Goal: Information Seeking & Learning: Learn about a topic

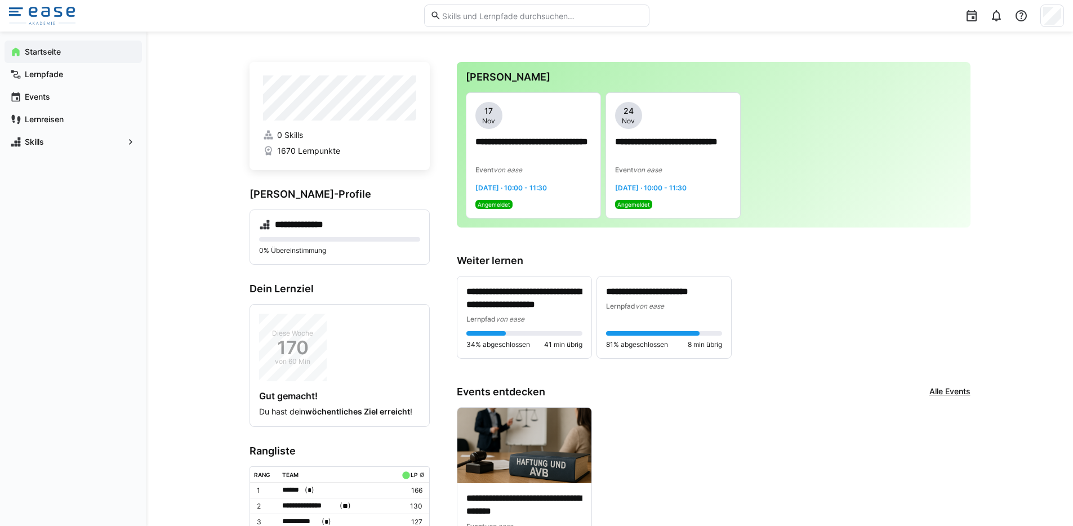
click at [0, 0] on app-navigation-label "Startseite" at bounding box center [0, 0] width 0 height 0
click at [0, 0] on app-navigation-label "Lernpfade" at bounding box center [0, 0] width 0 height 0
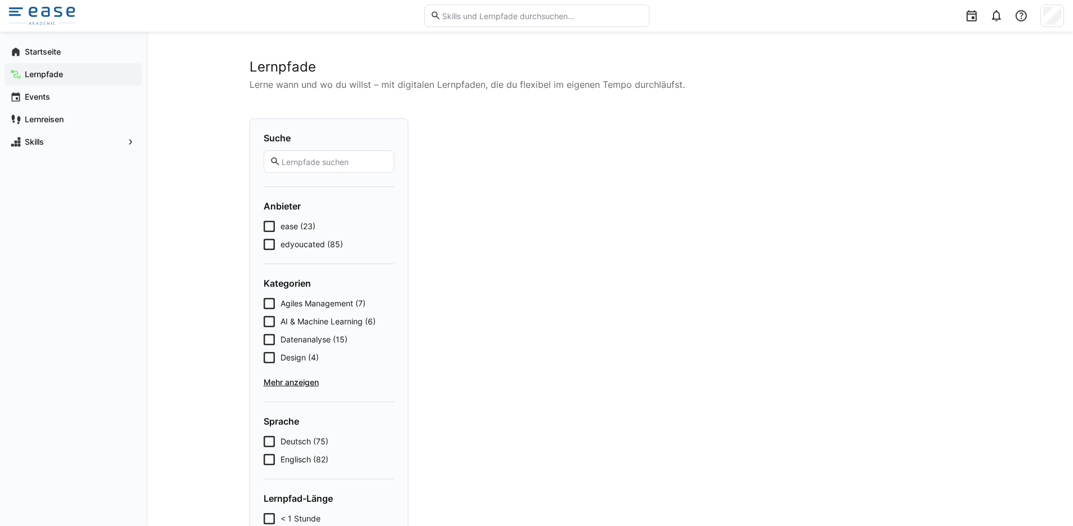
click at [454, 23] on eds-input at bounding box center [536, 16] width 225 height 23
click at [462, 18] on input "text" at bounding box center [542, 16] width 202 height 10
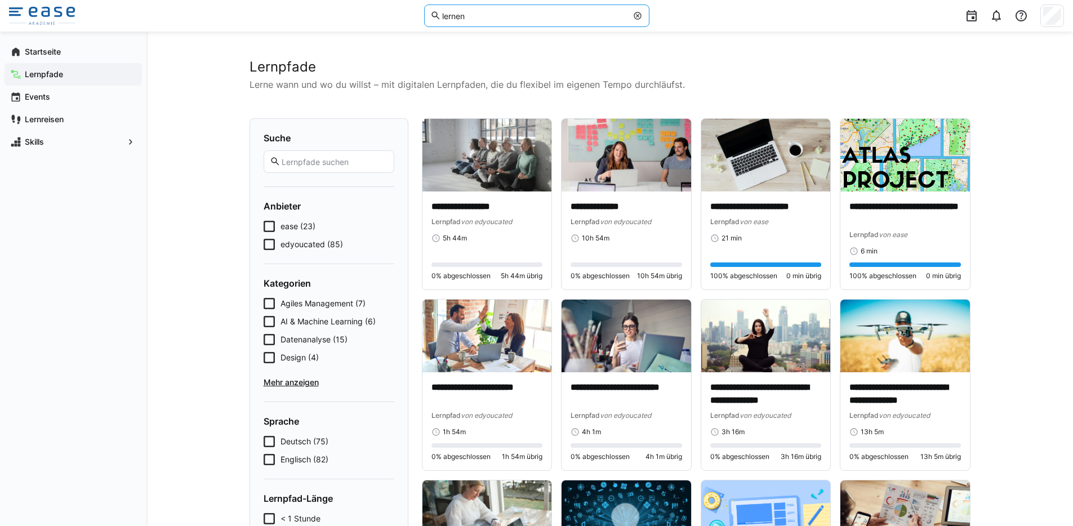
type input "lernen"
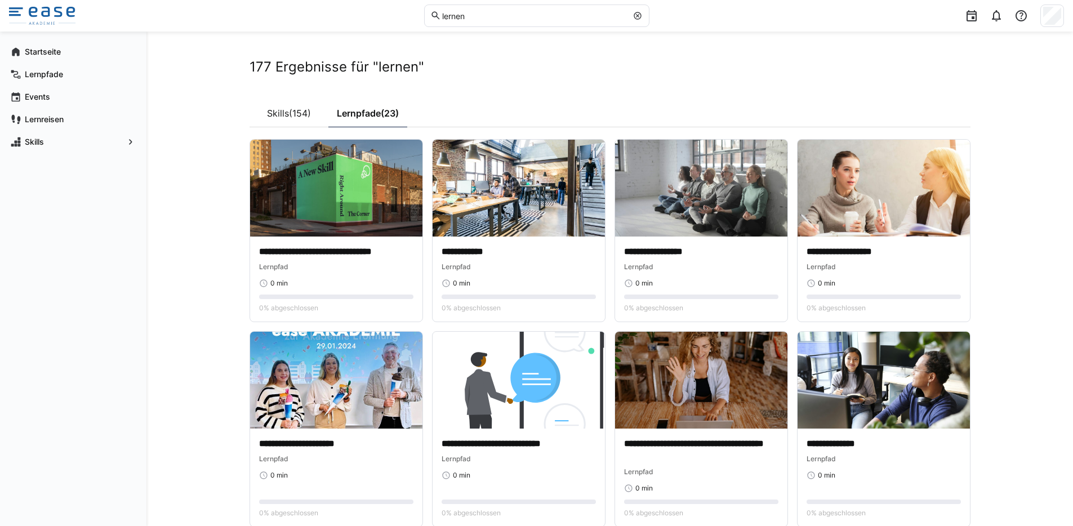
click at [287, 196] on img at bounding box center [336, 188] width 172 height 97
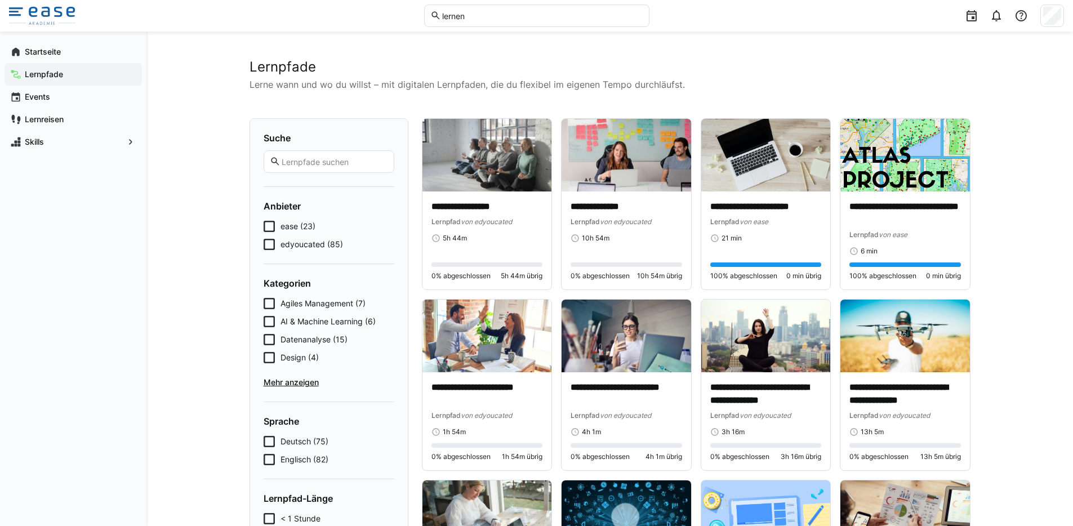
click at [528, 24] on eds-input "lernen" at bounding box center [536, 16] width 225 height 23
type input "lernen"
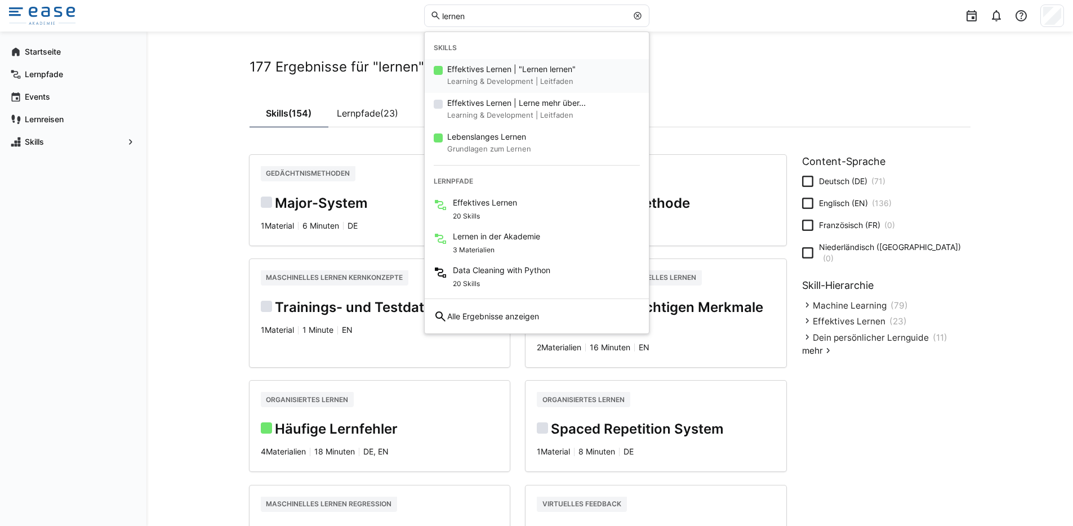
click at [529, 81] on small "Learning & Development | Leitfaden" at bounding box center [511, 82] width 128 height 14
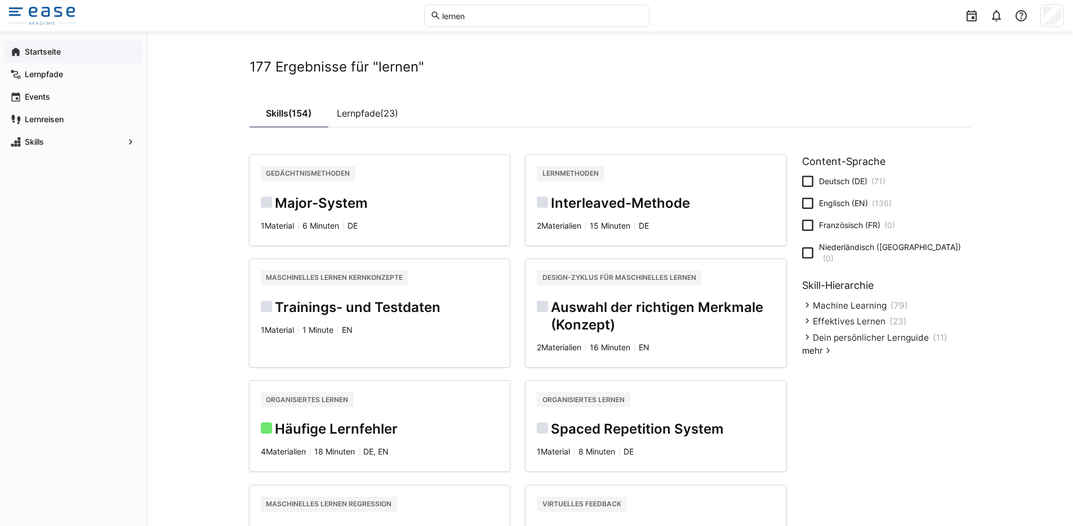
click at [63, 56] on span "Startseite" at bounding box center [79, 51] width 113 height 11
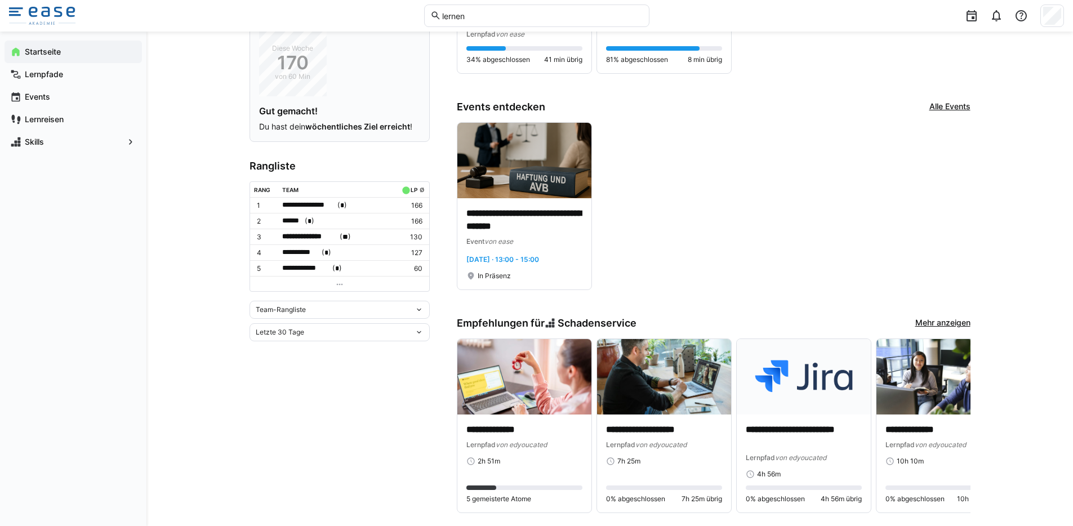
scroll to position [406, 0]
